Goal: Task Accomplishment & Management: Complete application form

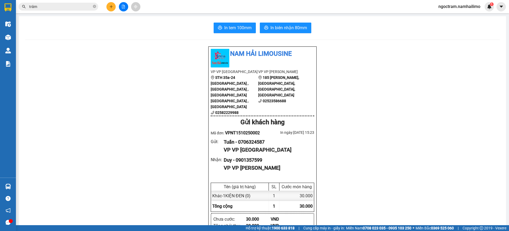
click at [110, 10] on button at bounding box center [110, 6] width 9 height 9
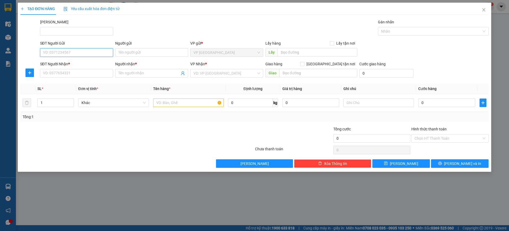
click at [95, 53] on input "SĐT Người Gửi" at bounding box center [76, 52] width 73 height 8
type input "0706324587"
click at [75, 63] on div "0706324587 - Tuấn" at bounding box center [76, 63] width 67 height 6
type input "Tuấn"
type input "0901357599"
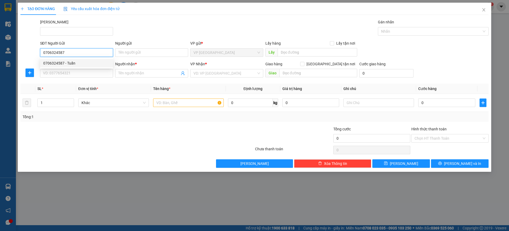
type input "Duy"
type input "30.000"
type input "0706324587"
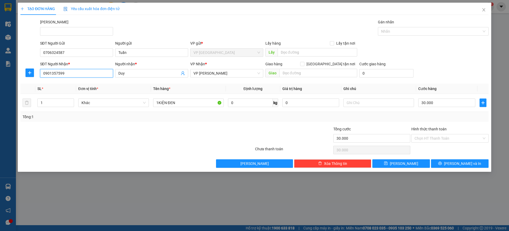
click at [66, 74] on input "0901357599" at bounding box center [76, 73] width 73 height 8
type input "0"
type input "0911868639"
click at [76, 85] on div "0911868639 - TUẤN" at bounding box center [76, 84] width 67 height 6
type input "TUẤN"
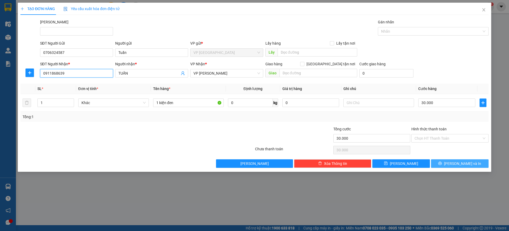
type input "0911868639"
click at [442, 163] on icon "printer" at bounding box center [440, 163] width 4 height 4
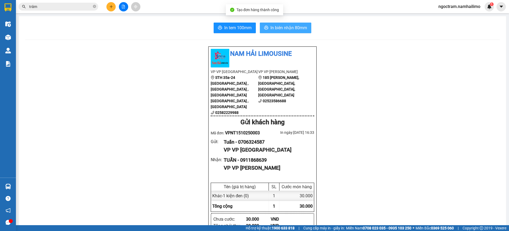
click at [291, 29] on span "In biên nhận 80mm" at bounding box center [289, 27] width 37 height 7
